Goal: Navigation & Orientation: Understand site structure

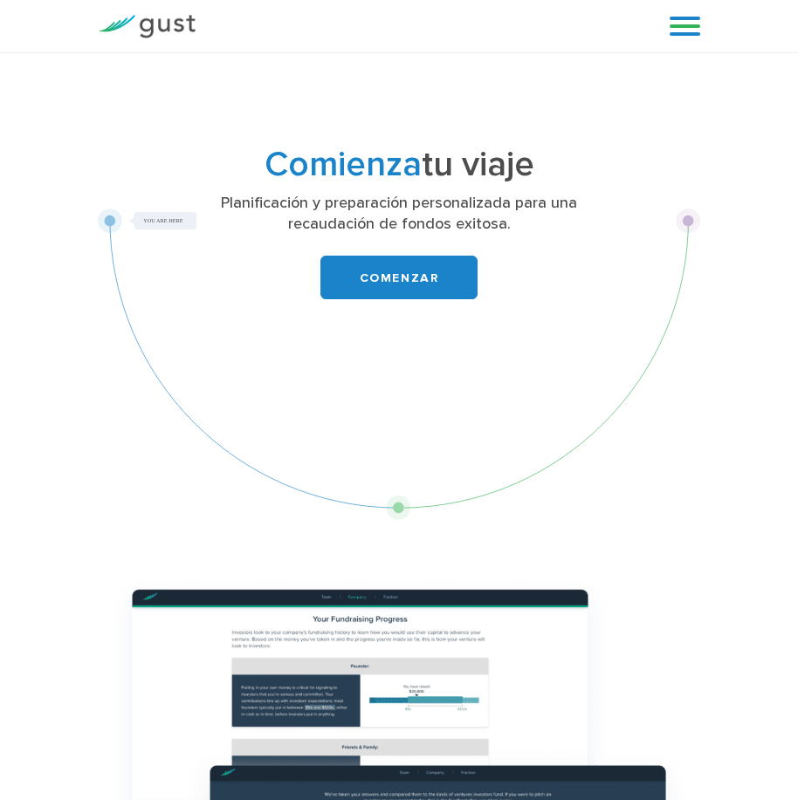
click at [683, 26] on link at bounding box center [684, 26] width 31 height 26
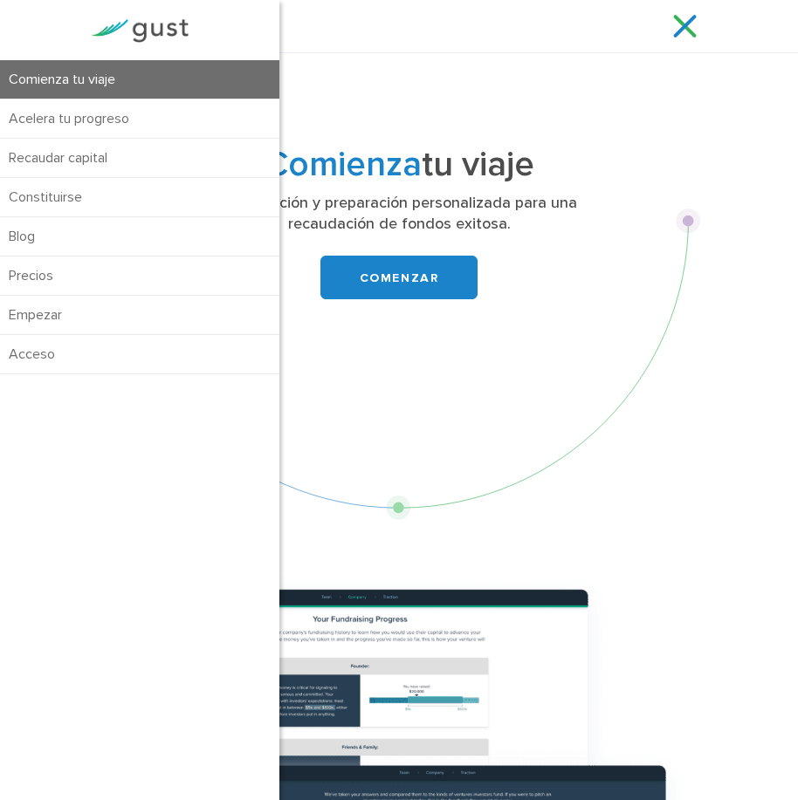
click at [671, 20] on link at bounding box center [684, 26] width 31 height 26
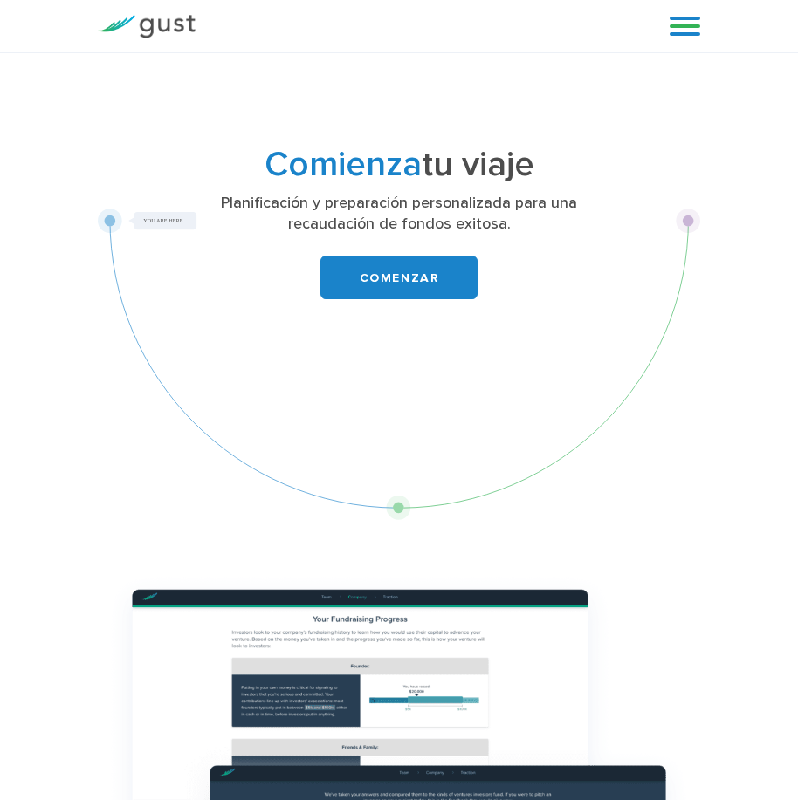
click at [682, 22] on link at bounding box center [684, 26] width 31 height 26
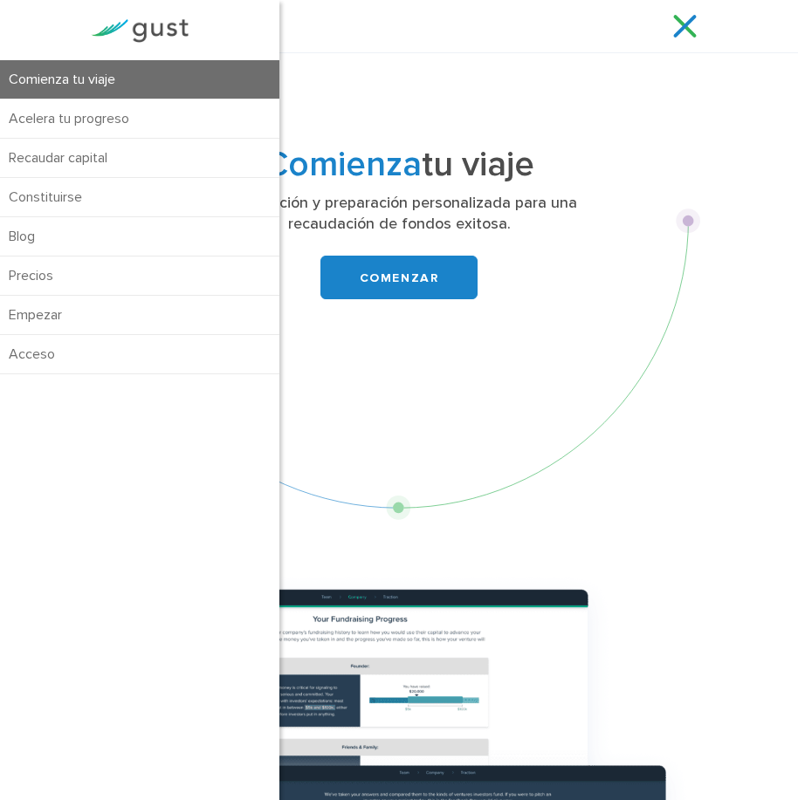
click at [490, 21] on div "Comienza tu viaje Acelera tu progreso Recaudar capital Constituirse" at bounding box center [426, 26] width 435 height 26
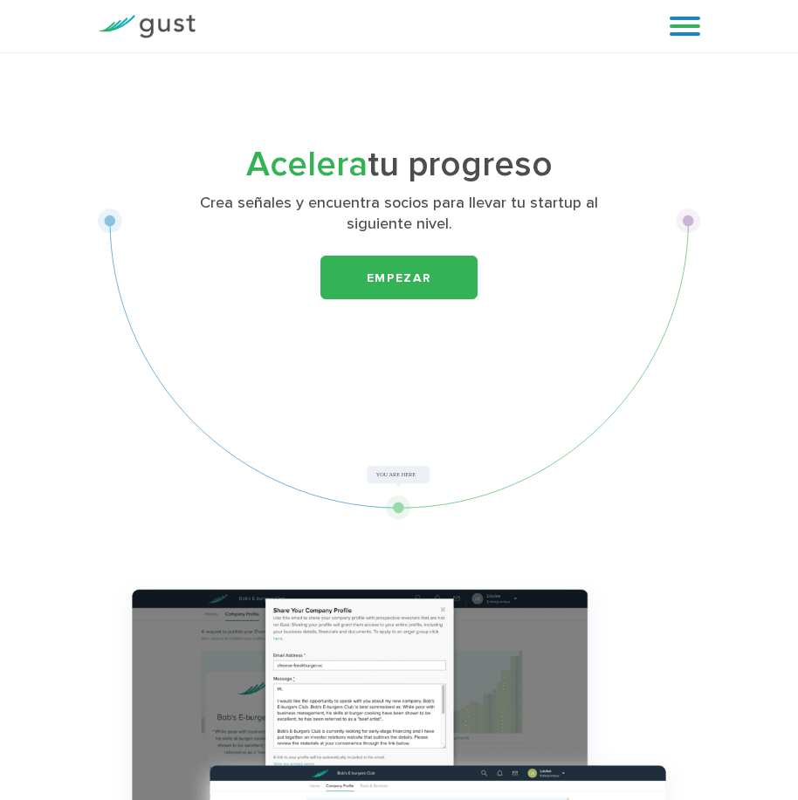
click at [673, 21] on link at bounding box center [684, 26] width 31 height 26
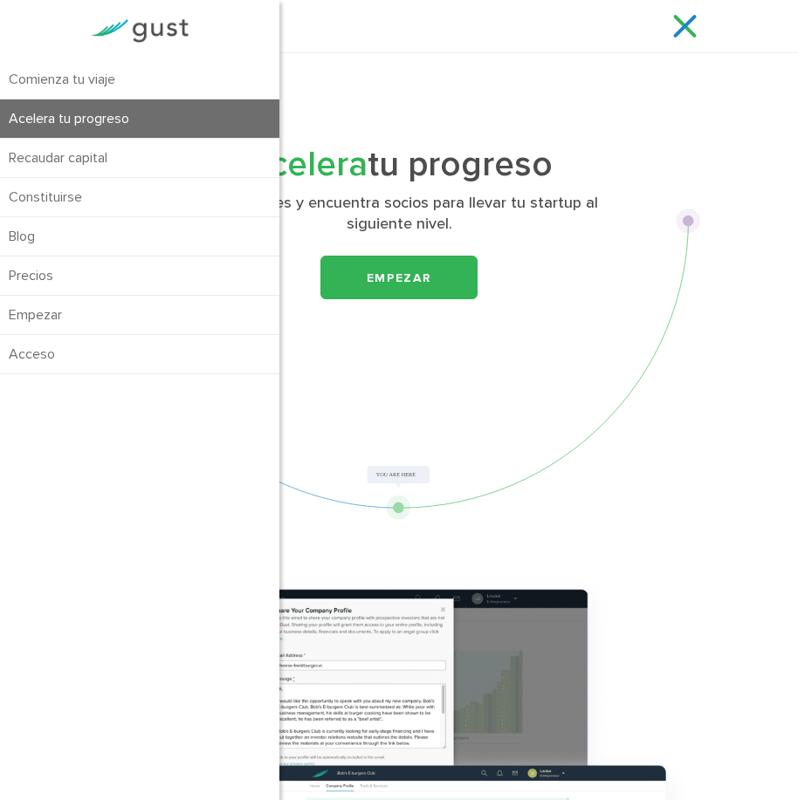
click at [671, 22] on link at bounding box center [684, 26] width 31 height 26
